Goal: Task Accomplishment & Management: Manage account settings

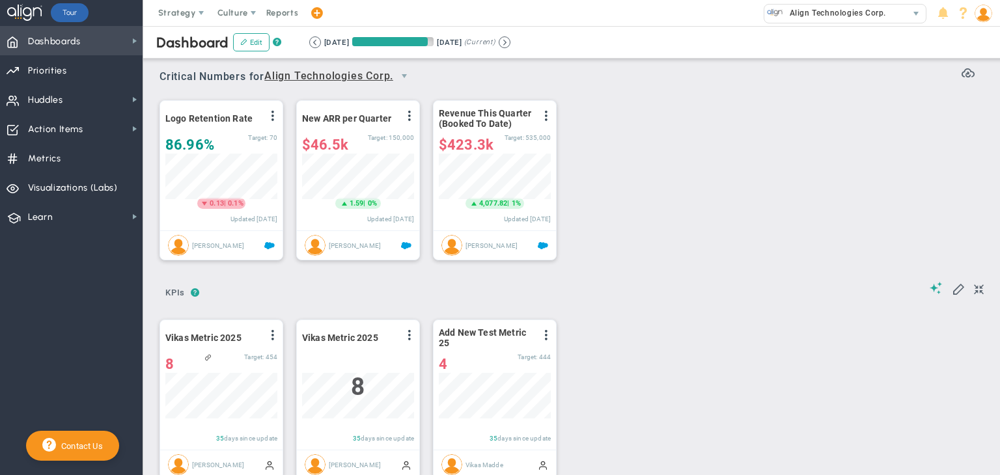
click at [99, 40] on span "Dashboards Dashboards" at bounding box center [71, 40] width 143 height 29
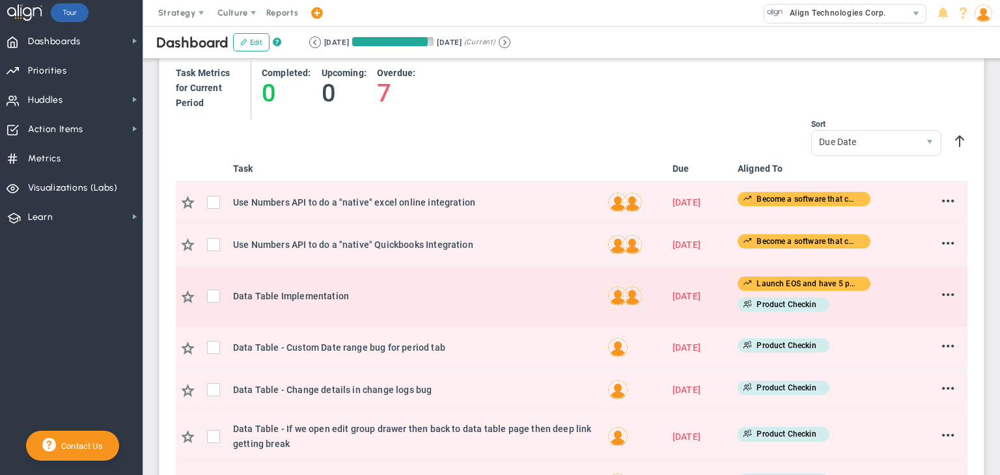
scroll to position [676, 0]
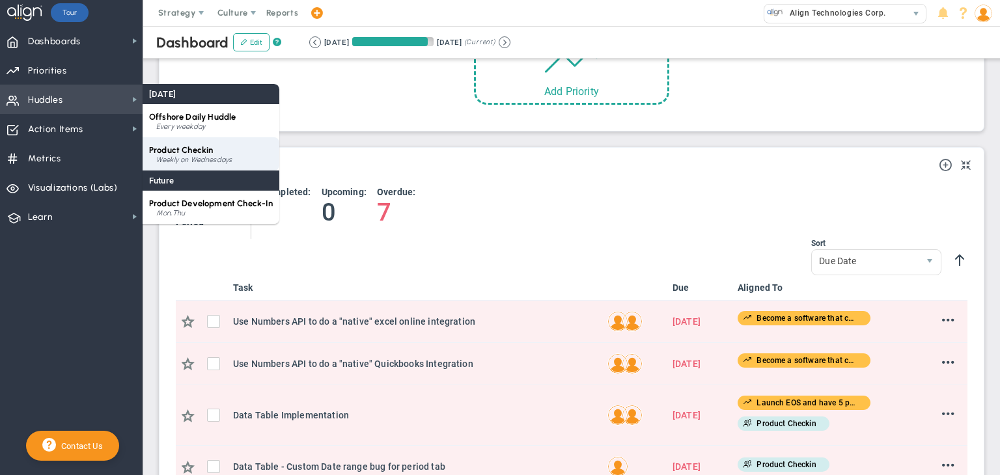
click at [169, 149] on span "Product Checkin" at bounding box center [181, 150] width 64 height 10
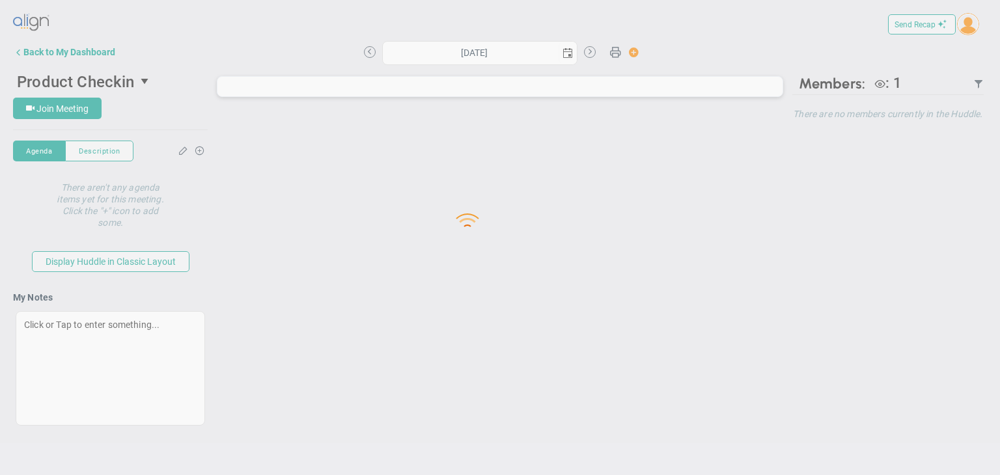
type input "[DATE]"
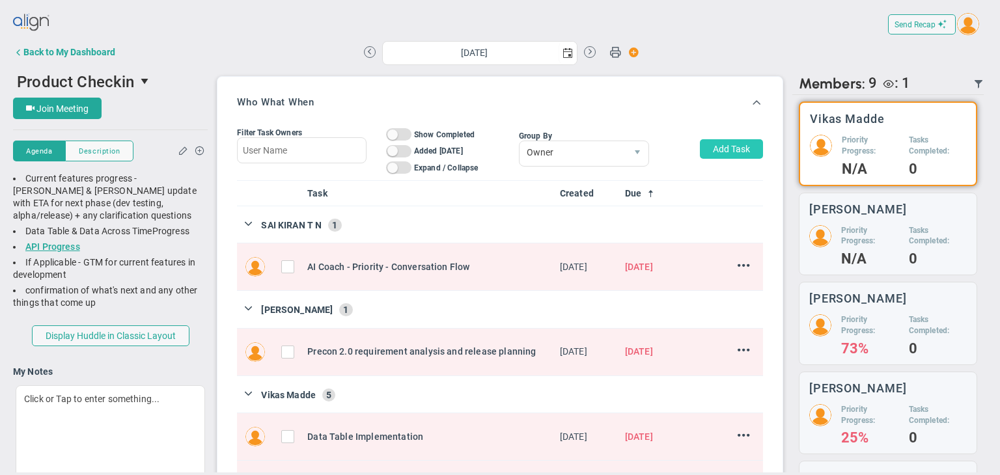
click at [721, 141] on button "Add Task" at bounding box center [731, 149] width 63 height 20
type input "Vikas Madde"
type input "[DATE]"
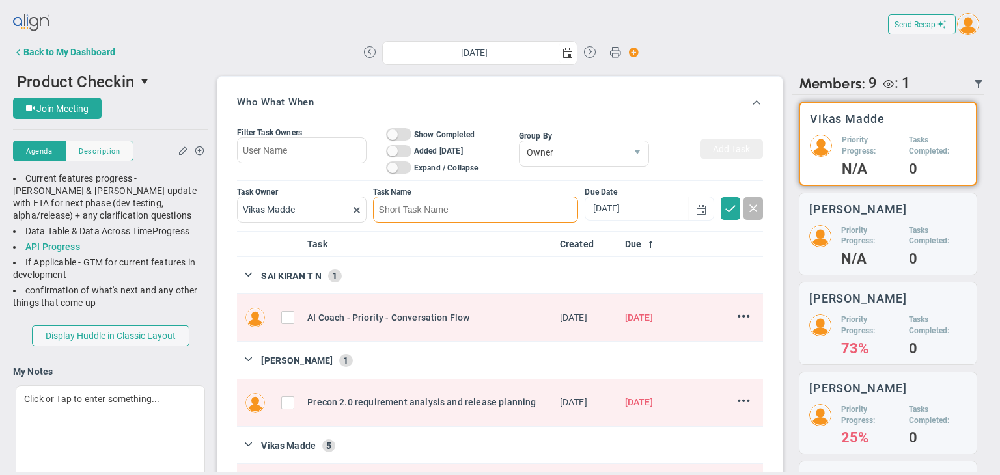
paste input "OPSP Overwrite"
click at [688, 215] on span "select" at bounding box center [700, 208] width 25 height 23
type input "OPSP Overwrite"
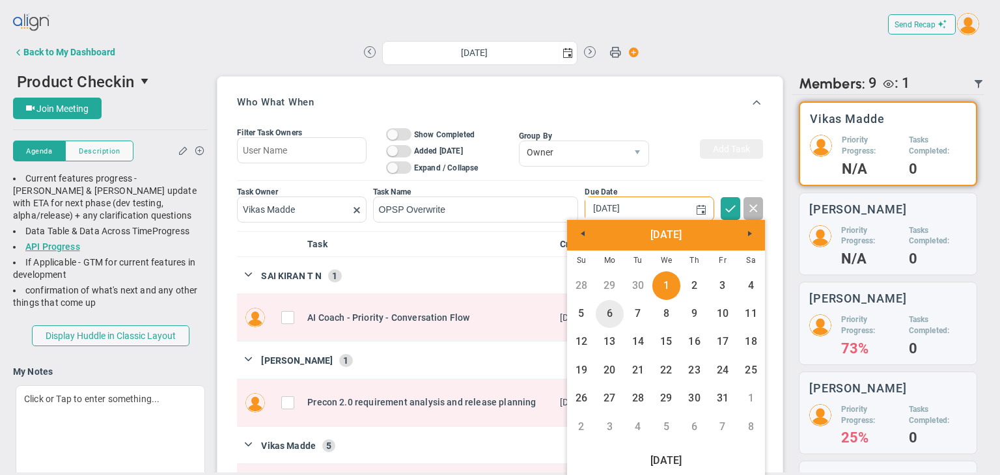
click at [600, 318] on link "6" at bounding box center [610, 314] width 28 height 28
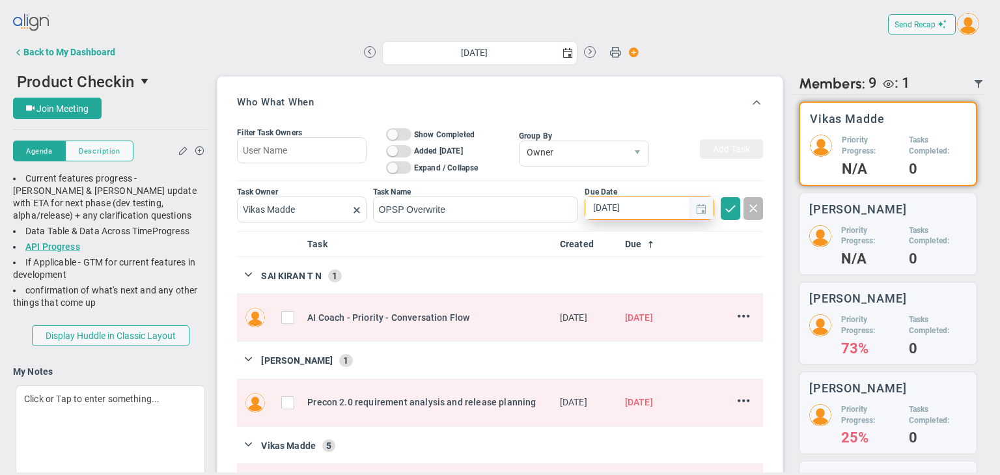
click at [696, 208] on span "select" at bounding box center [701, 209] width 10 height 10
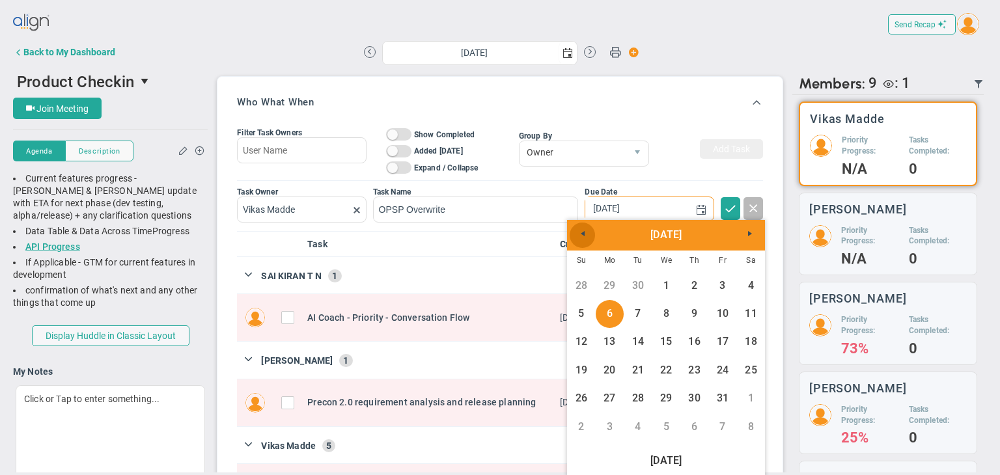
click at [582, 238] on span "Previous" at bounding box center [582, 233] width 10 height 10
click at [609, 396] on link "29" at bounding box center [610, 399] width 28 height 28
type input "[DATE]"
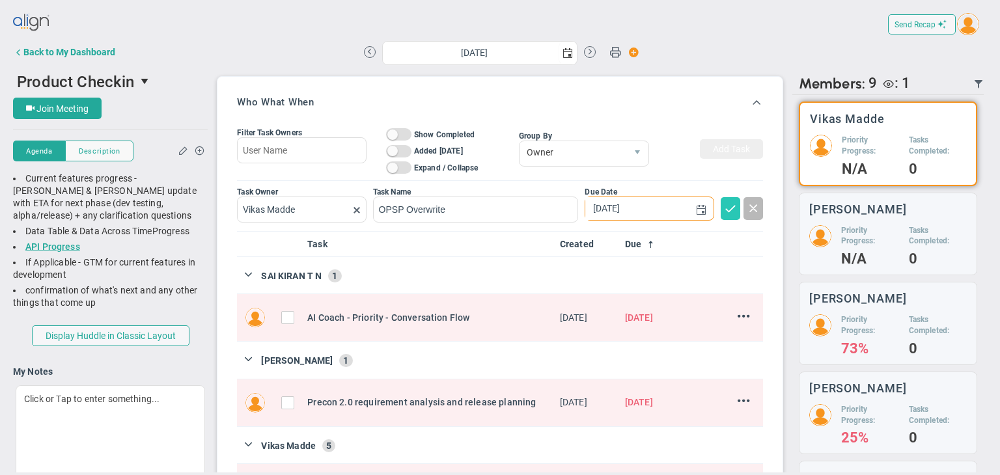
click at [724, 213] on span at bounding box center [730, 207] width 13 height 13
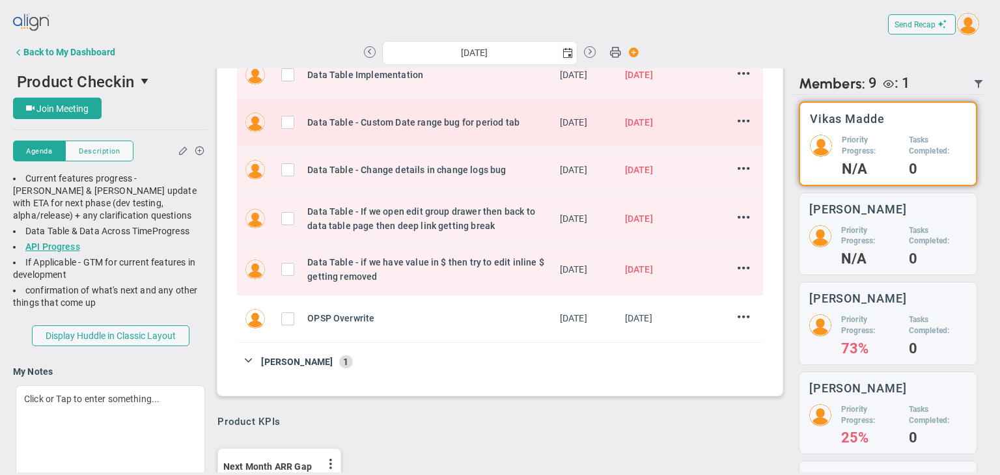
scroll to position [89, 0]
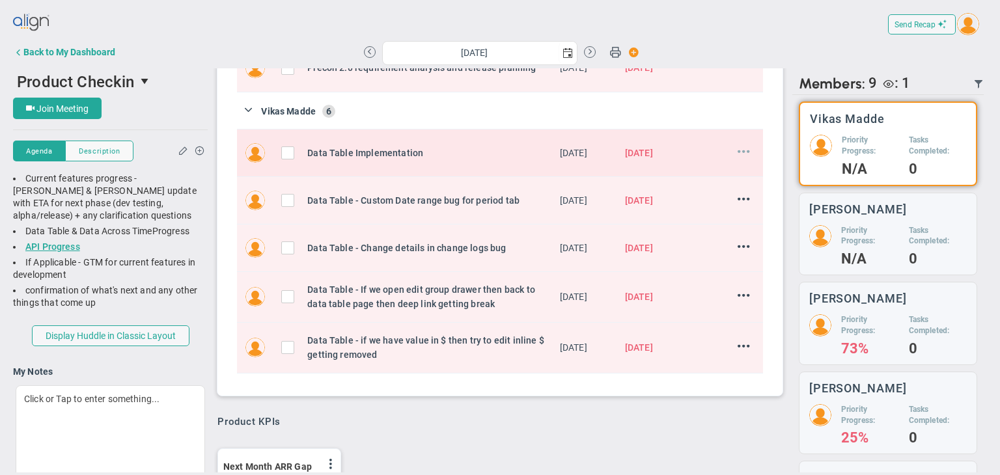
click at [738, 152] on span at bounding box center [744, 151] width 12 height 12
click at [284, 155] on input "checkbox" at bounding box center [290, 155] width 13 height 13
checkbox input "true"
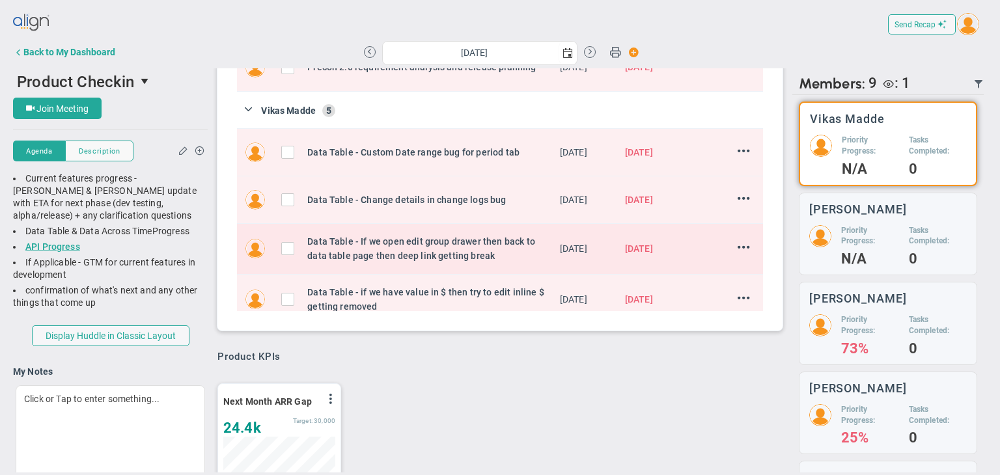
scroll to position [23, 0]
click at [289, 158] on input "checkbox" at bounding box center [290, 155] width 13 height 13
checkbox input "true"
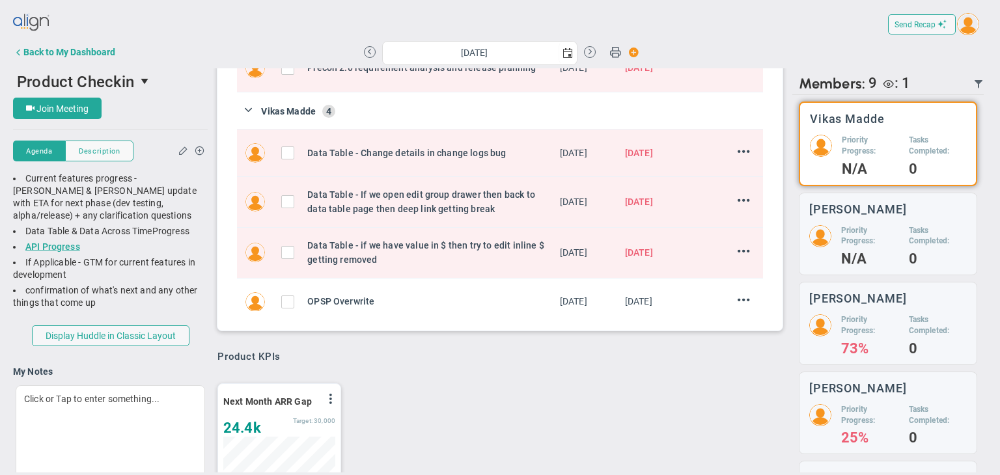
scroll to position [284, 0]
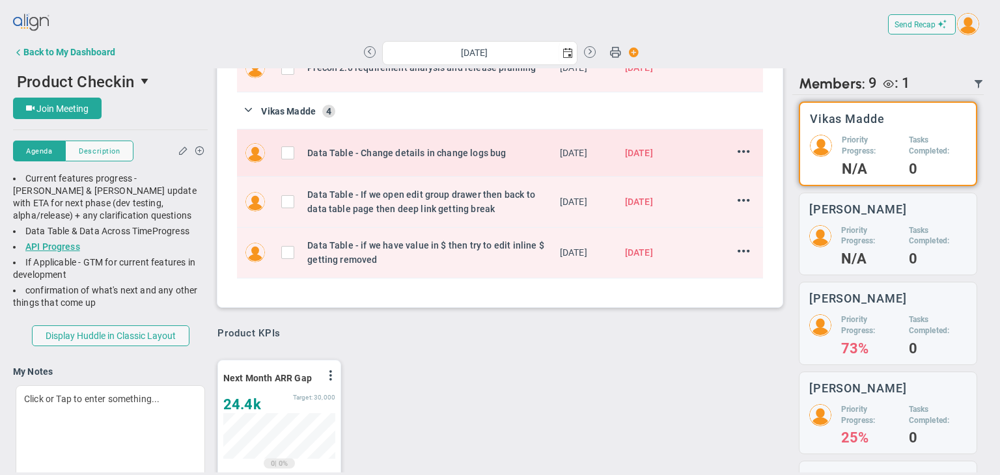
click at [286, 158] on input "checkbox" at bounding box center [290, 155] width 13 height 13
checkbox input "true"
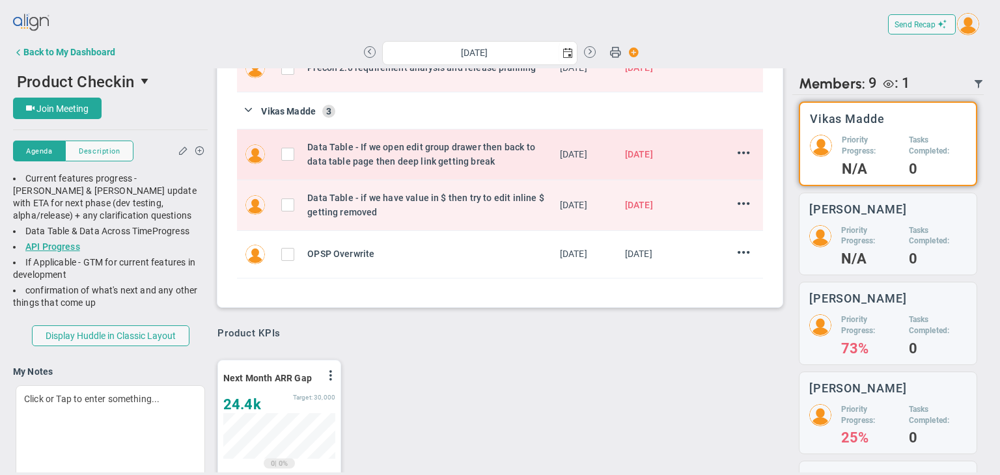
click at [288, 159] on input "checkbox" at bounding box center [290, 156] width 13 height 13
checkbox input "true"
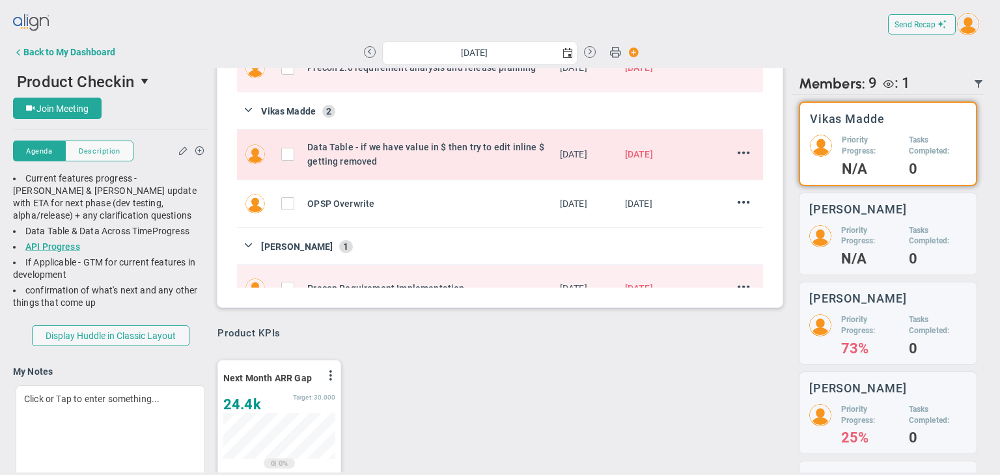
click at [288, 161] on input "checkbox" at bounding box center [290, 156] width 13 height 13
checkbox input "true"
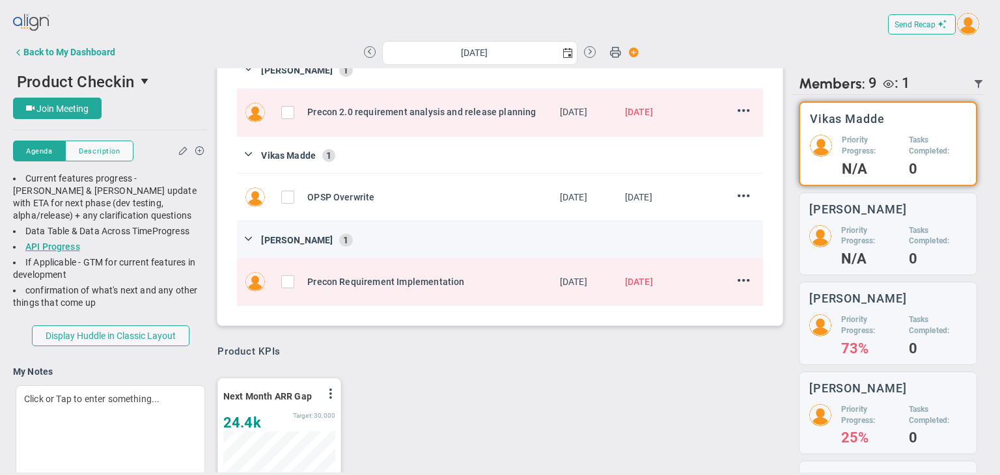
scroll to position [219, 0]
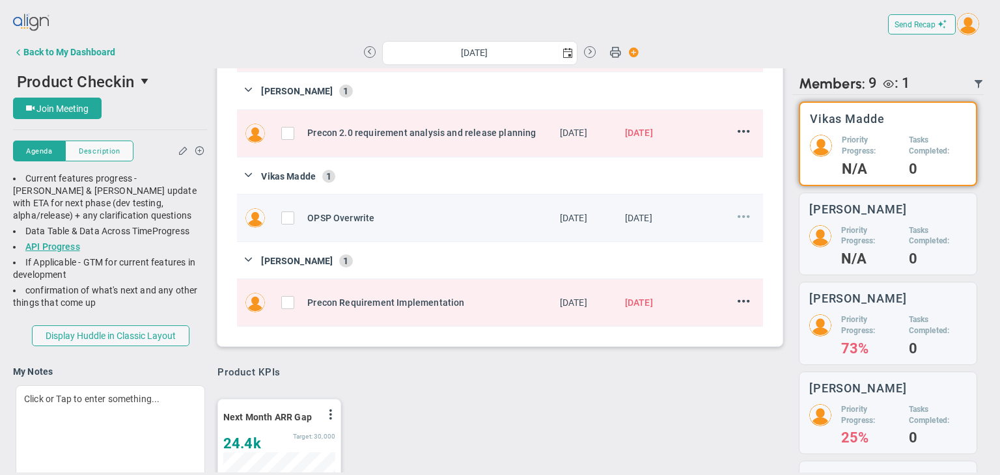
click at [738, 212] on span at bounding box center [744, 216] width 12 height 12
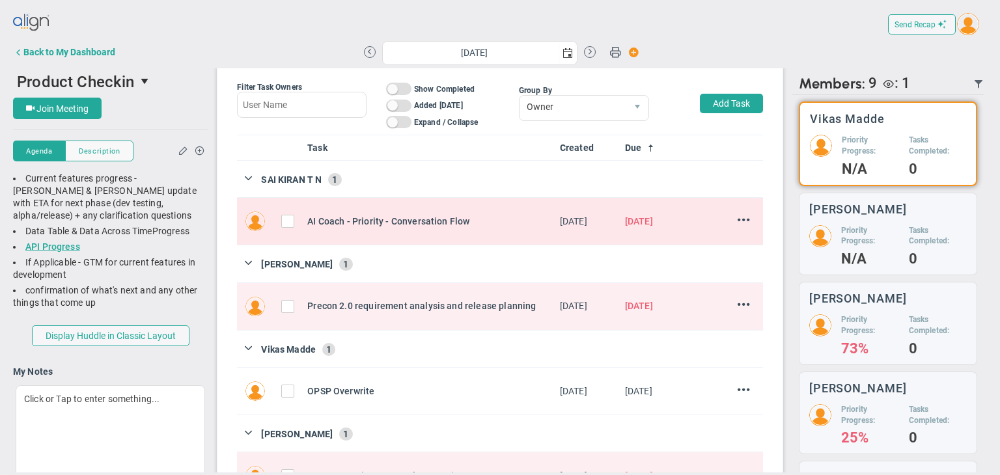
scroll to position [23, 0]
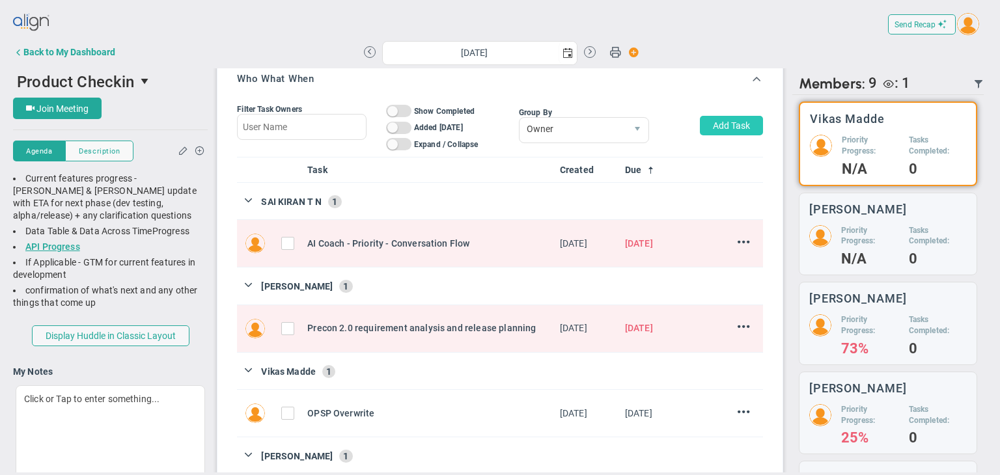
click at [711, 131] on button "Add Task" at bounding box center [731, 126] width 63 height 20
type input "[DATE]"
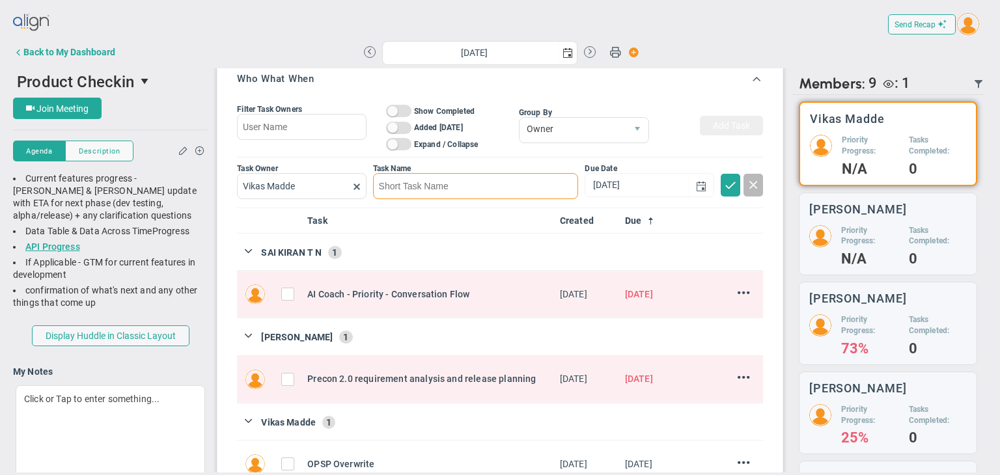
click at [449, 183] on input at bounding box center [476, 186] width 206 height 26
paste input "User Deletion"
click at [696, 189] on span "select" at bounding box center [701, 186] width 10 height 10
type input "User Deletion"
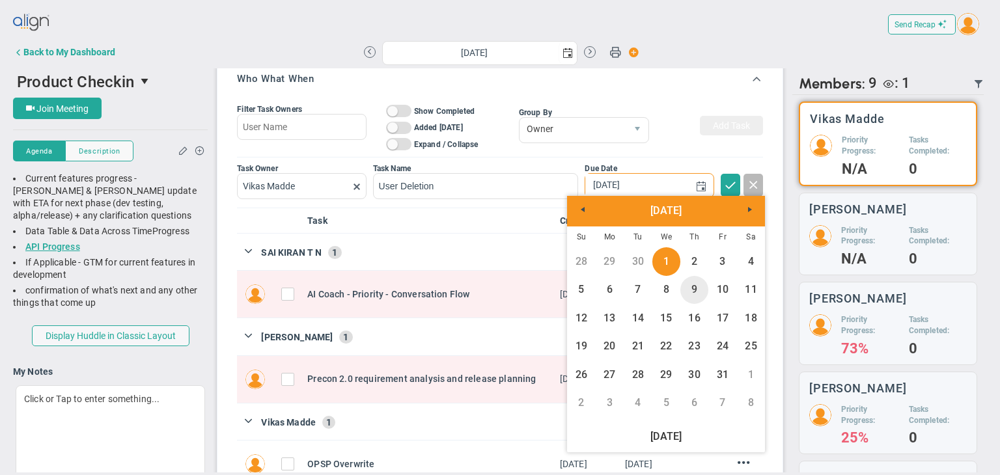
click at [693, 291] on link "9" at bounding box center [694, 290] width 28 height 28
type input "[DATE]"
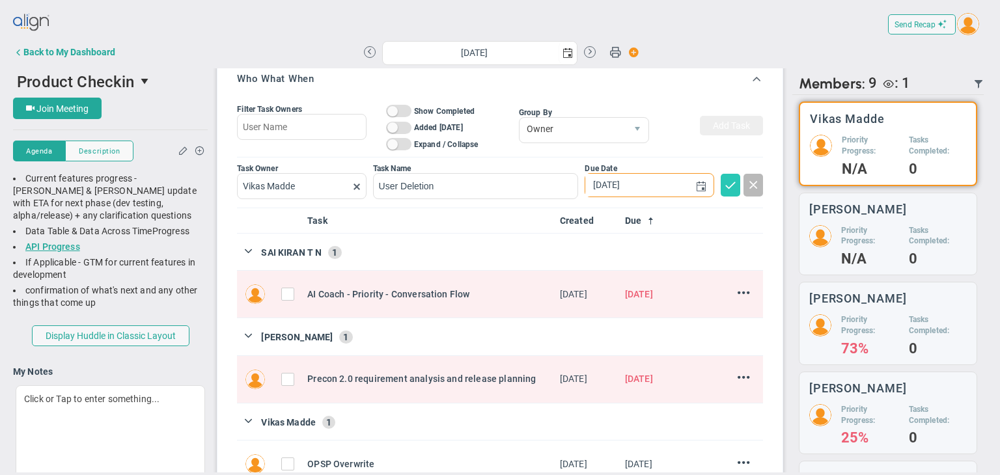
click at [724, 187] on span at bounding box center [730, 184] width 13 height 13
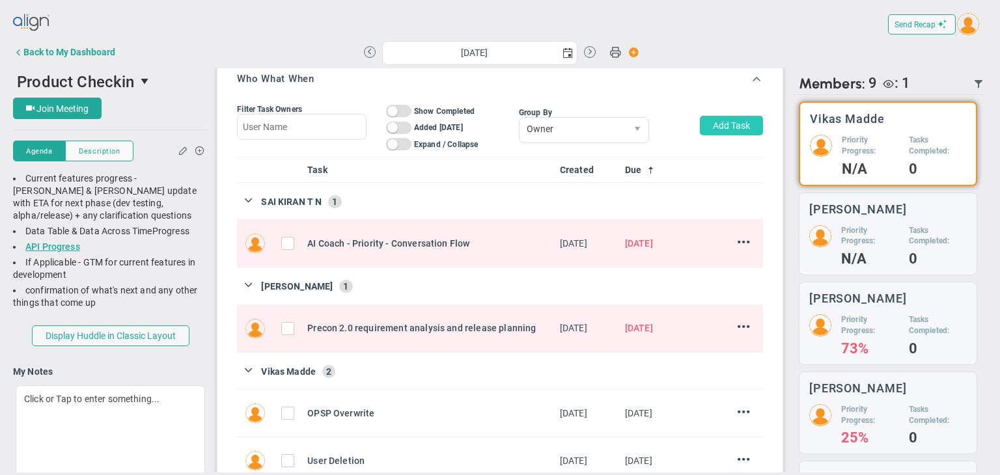
click at [700, 120] on button "Add Task" at bounding box center [731, 126] width 63 height 20
type input "[DATE]"
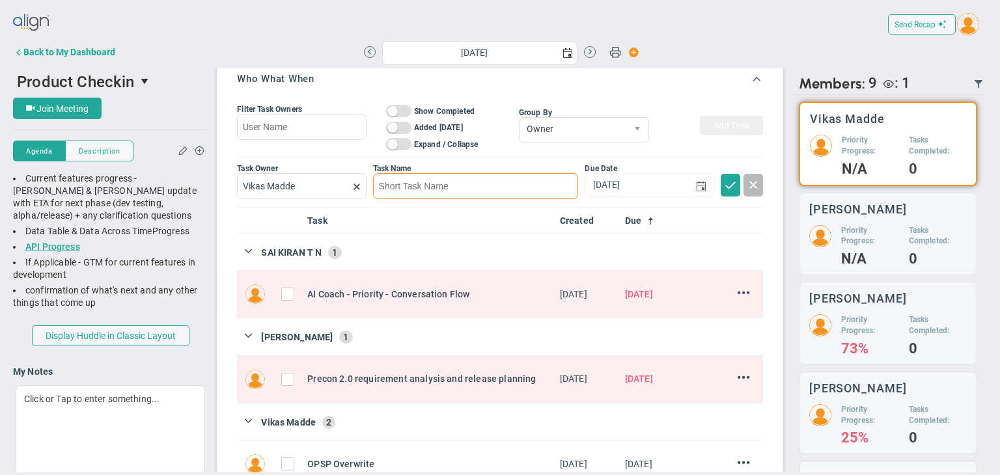
paste input "Historic Data Button"
click at [696, 186] on span "select" at bounding box center [701, 186] width 10 height 10
type input "Historic Data Button"
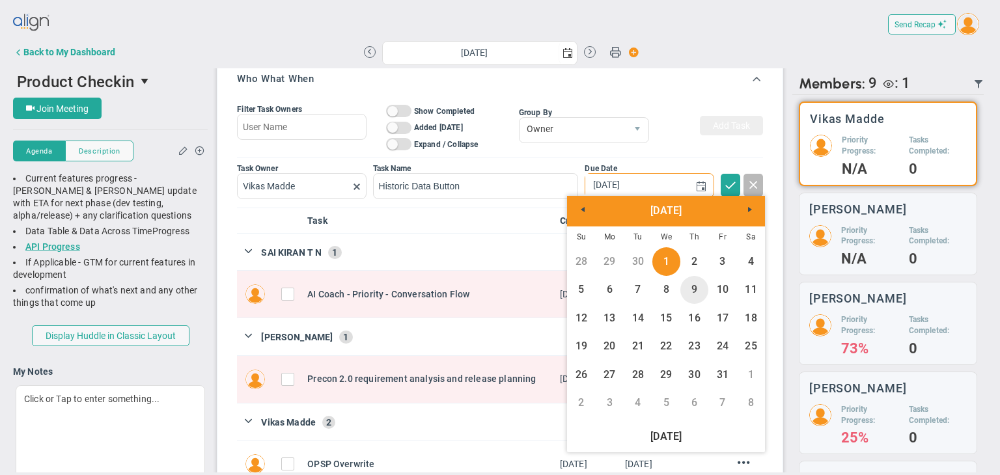
click at [683, 290] on link "9" at bounding box center [694, 290] width 28 height 28
type input "[DATE]"
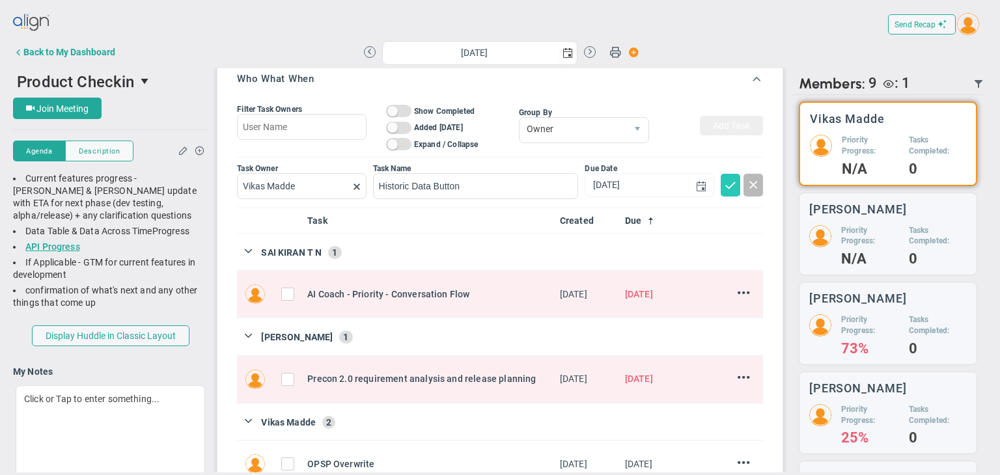
click at [724, 183] on span at bounding box center [730, 184] width 13 height 13
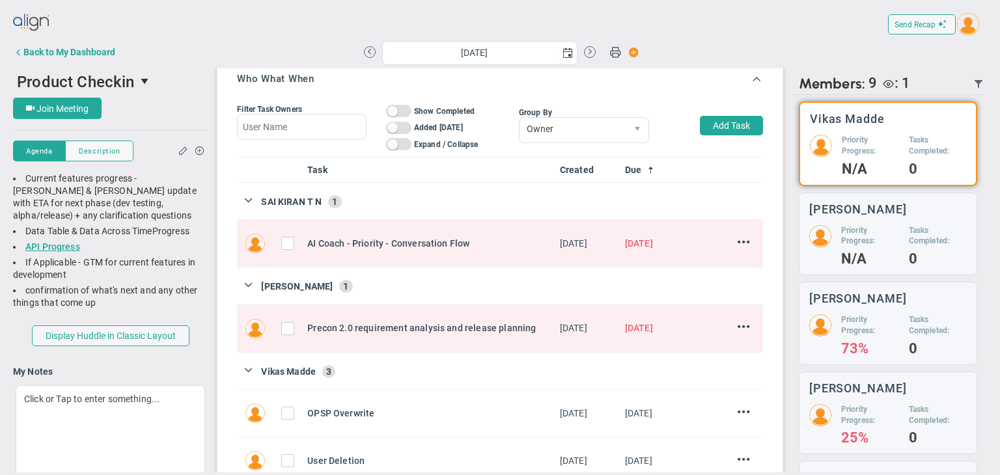
click at [708, 138] on div "Filter Task Owners On Off Show Completed On Off Added [DATE] On Off Expand / Co…" at bounding box center [500, 125] width 526 height 62
click at [708, 123] on button "Add Task" at bounding box center [731, 126] width 63 height 20
type input "[DATE]"
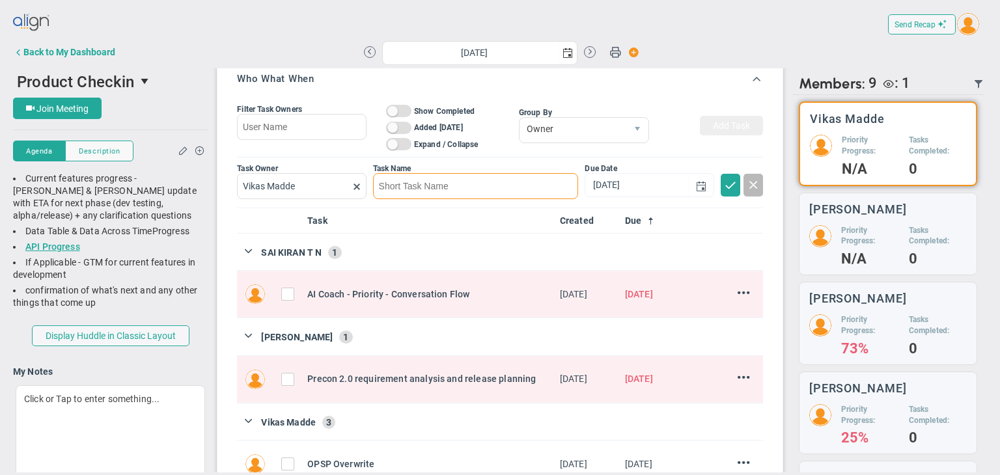
paste input "Copying forward CNs from Huddle"
click at [696, 188] on span "select" at bounding box center [701, 186] width 10 height 10
type input "Copying forward CNs from Huddle"
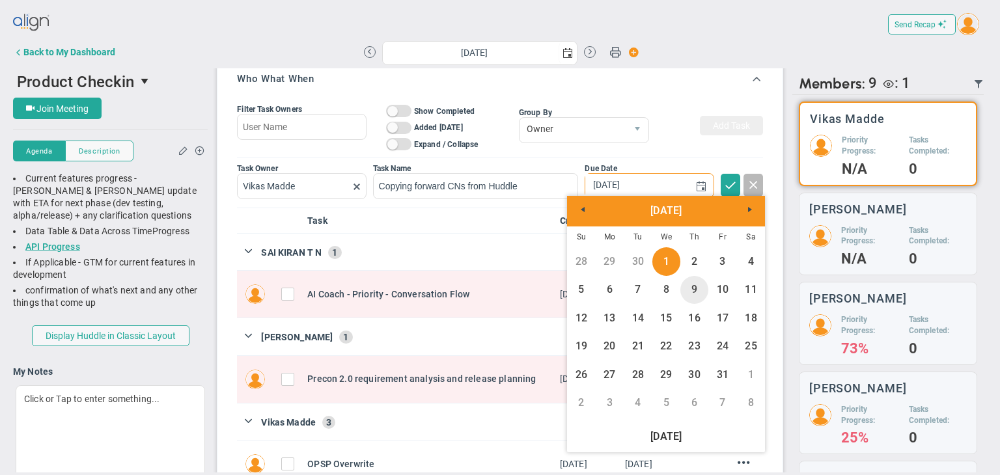
click at [693, 282] on link "9" at bounding box center [694, 290] width 28 height 28
type input "[DATE]"
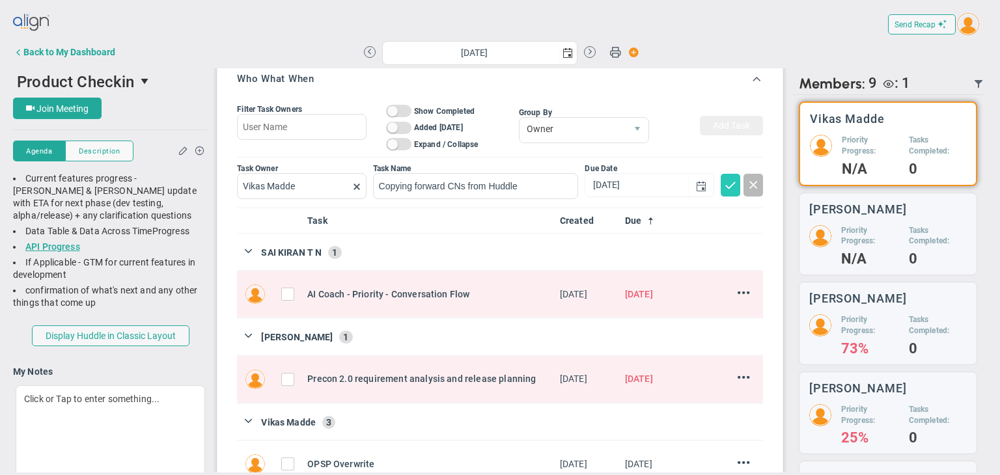
click at [724, 179] on span at bounding box center [730, 184] width 13 height 13
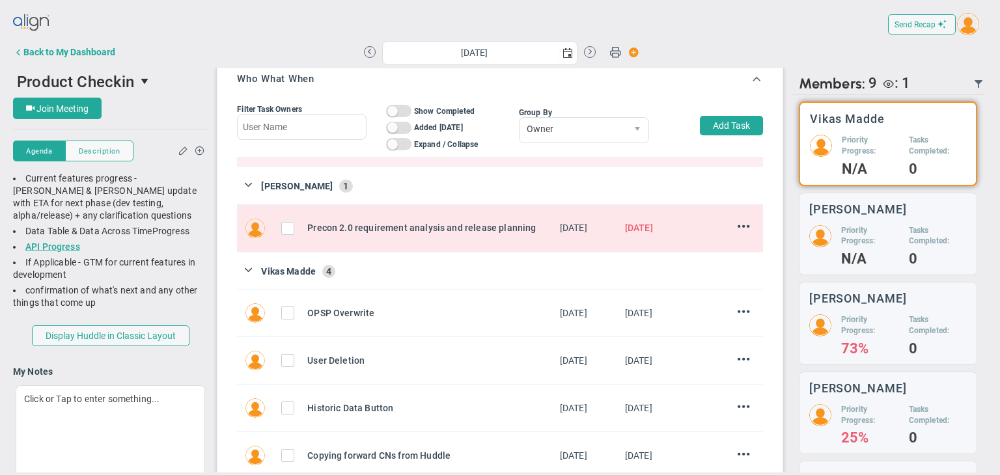
scroll to position [118, 0]
